Goal: Task Accomplishment & Management: Complete application form

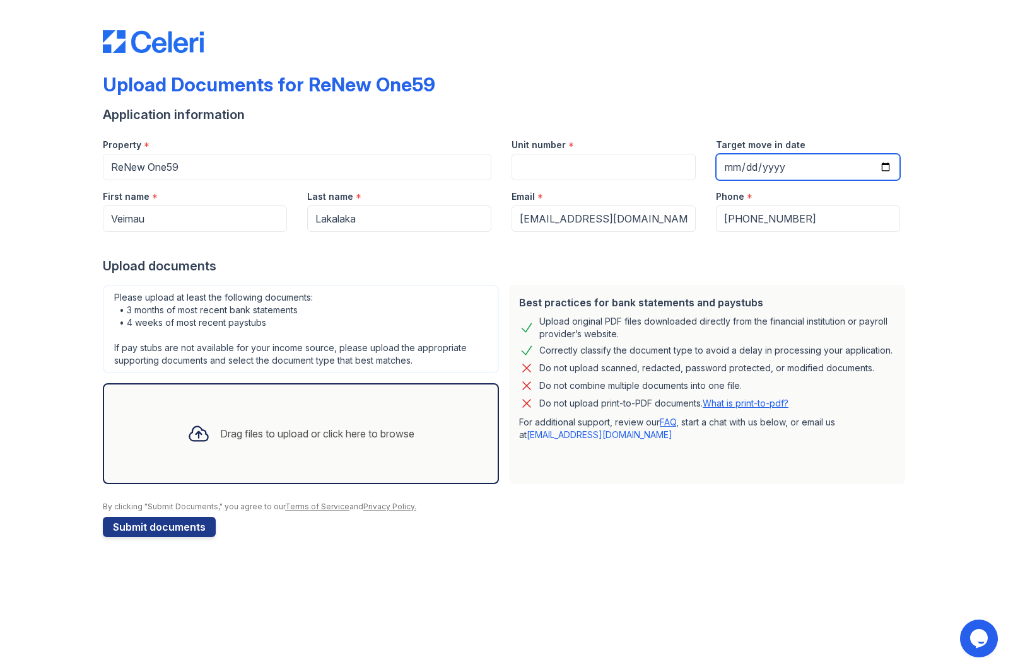
click at [888, 162] on input "Target move in date" at bounding box center [808, 167] width 184 height 26
type input "[DATE]"
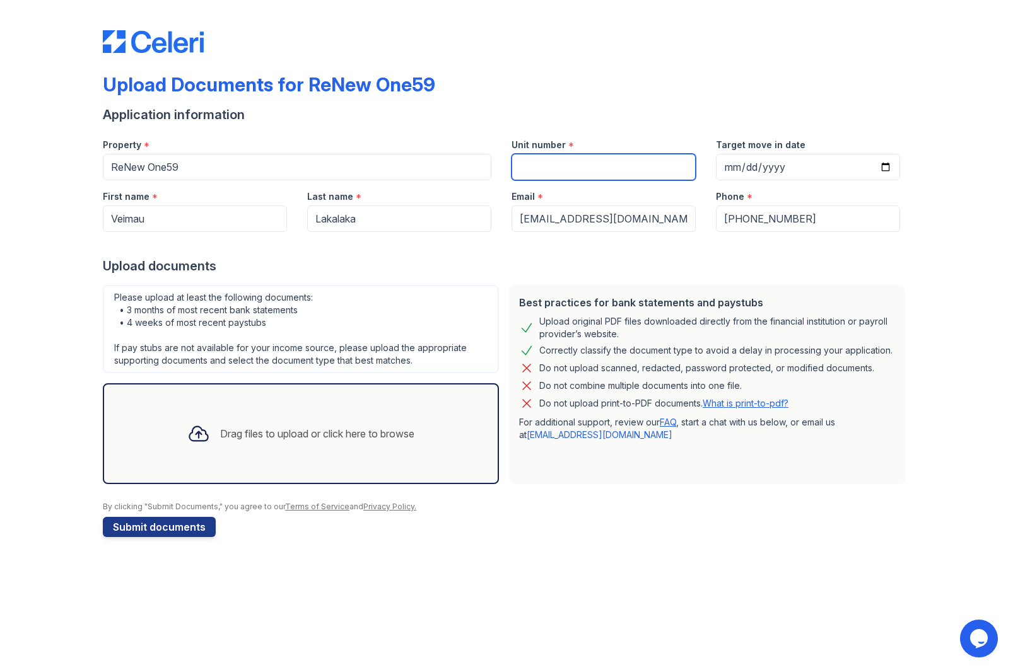
click at [581, 157] on input "Unit number" at bounding box center [603, 167] width 184 height 26
type input "203"
click at [283, 433] on div "Drag files to upload or click here to browse" at bounding box center [317, 433] width 194 height 15
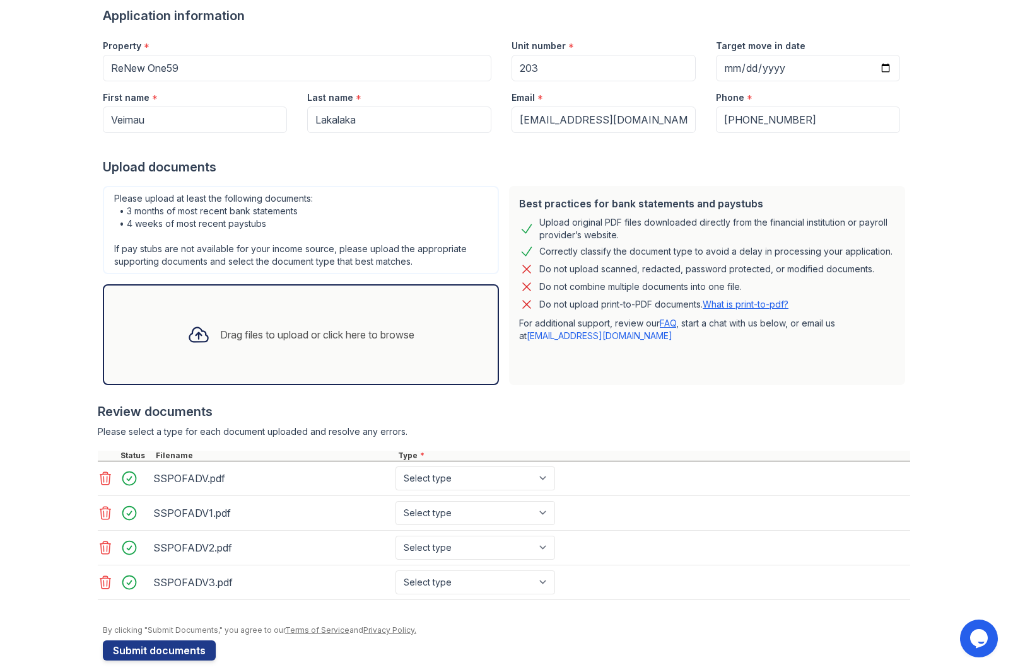
scroll to position [115, 0]
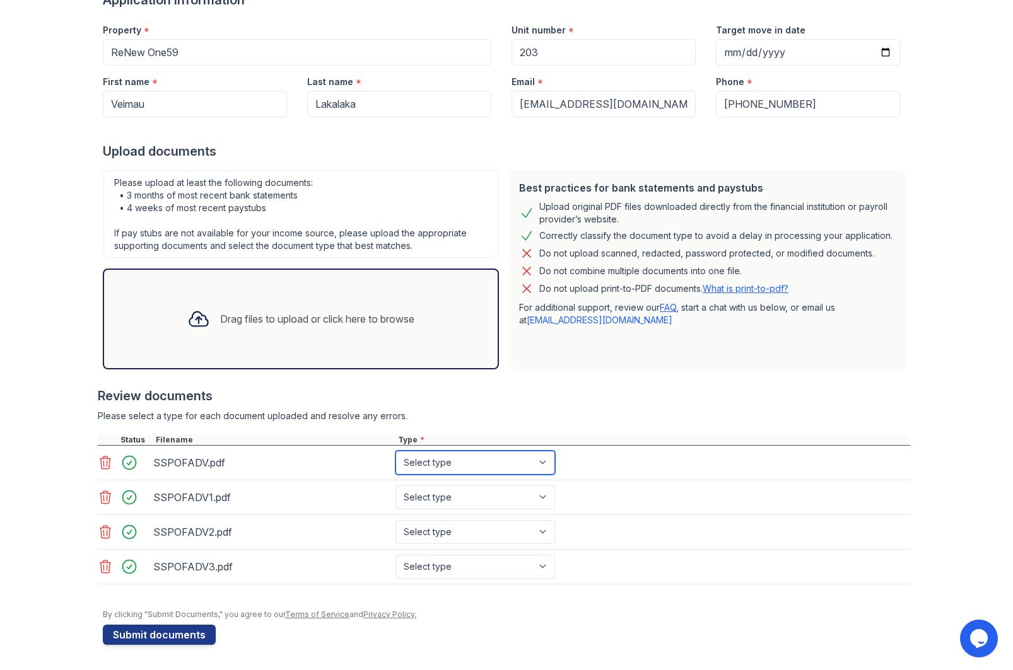
click at [452, 460] on select "Select type Paystub Bank Statement Offer Letter Tax Documents Benefit Award Let…" at bounding box center [475, 463] width 160 height 24
select select "paystub"
click at [395, 451] on select "Select type Paystub Bank Statement Offer Letter Tax Documents Benefit Award Let…" at bounding box center [475, 463] width 160 height 24
click at [436, 496] on select "Select type Paystub Bank Statement Offer Letter Tax Documents Benefit Award Let…" at bounding box center [475, 498] width 160 height 24
select select "paystub"
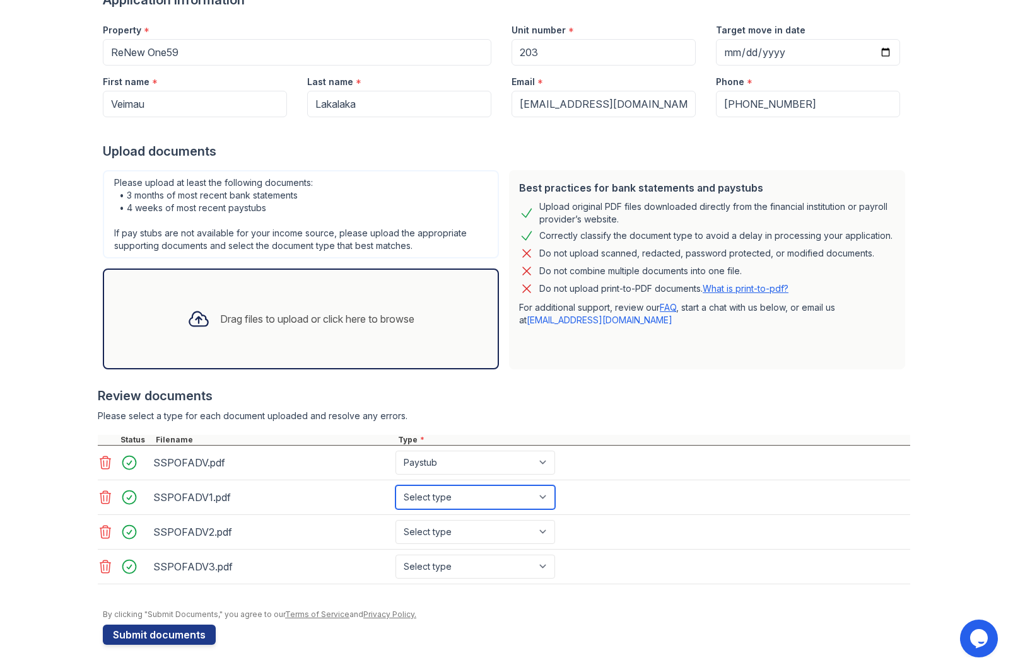
click at [395, 486] on select "Select type Paystub Bank Statement Offer Letter Tax Documents Benefit Award Let…" at bounding box center [475, 498] width 160 height 24
click at [414, 532] on select "Select type Paystub Bank Statement Offer Letter Tax Documents Benefit Award Let…" at bounding box center [475, 532] width 160 height 24
select select "paystub"
click at [395, 520] on select "Select type Paystub Bank Statement Offer Letter Tax Documents Benefit Award Let…" at bounding box center [475, 532] width 160 height 24
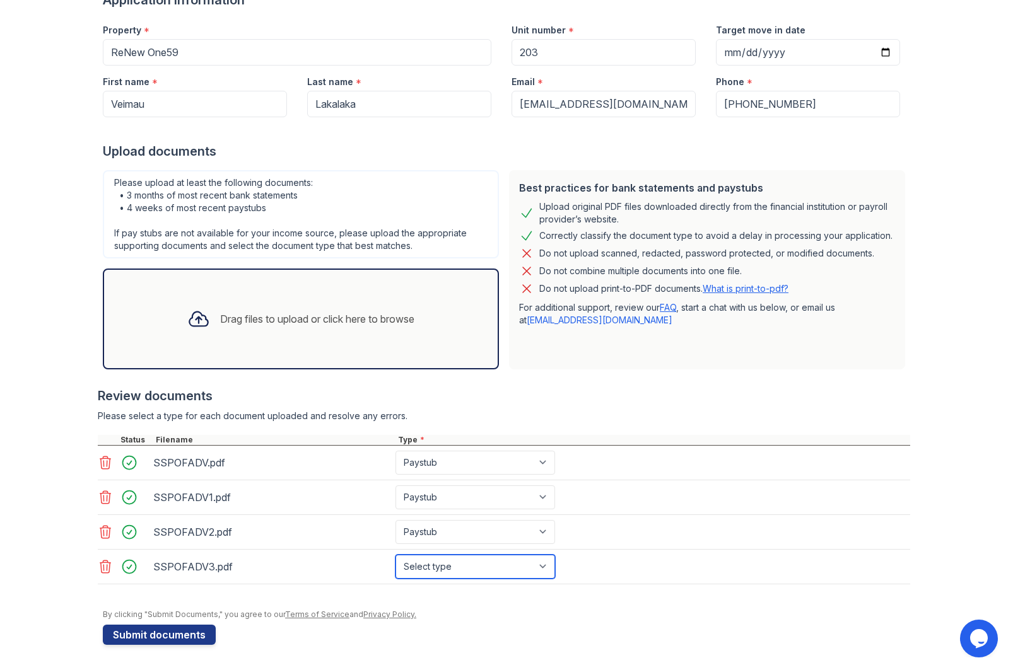
click at [419, 568] on select "Select type Paystub Bank Statement Offer Letter Tax Documents Benefit Award Let…" at bounding box center [475, 567] width 160 height 24
select select "paystub"
click at [395, 555] on select "Select type Paystub Bank Statement Offer Letter Tax Documents Benefit Award Let…" at bounding box center [475, 567] width 160 height 24
click at [160, 634] on button "Submit documents" at bounding box center [159, 635] width 113 height 20
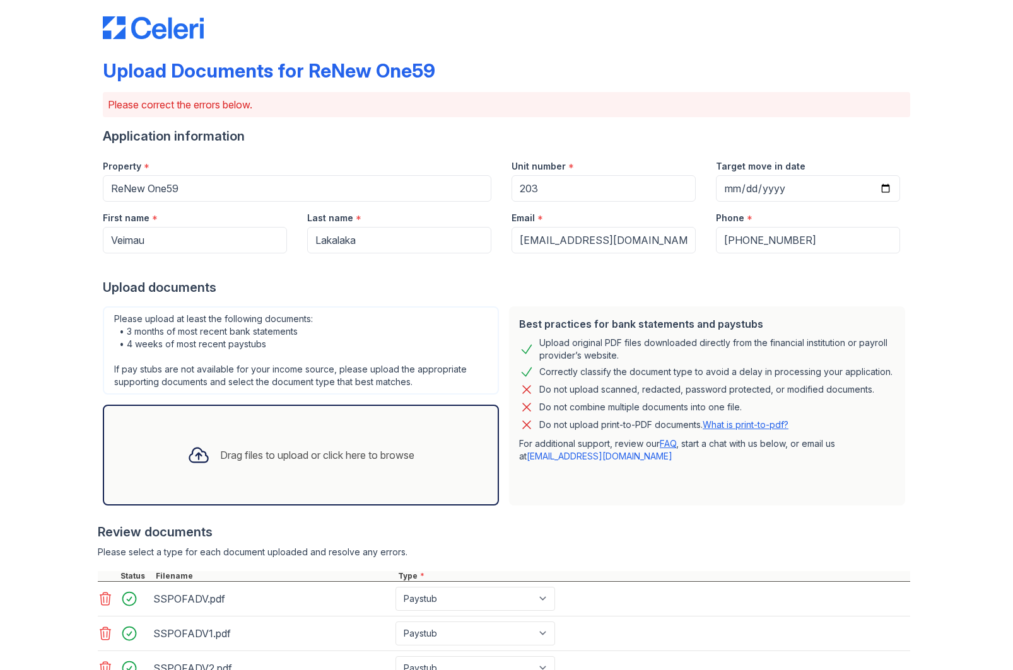
scroll to position [19, 0]
